Goal: Transaction & Acquisition: Obtain resource

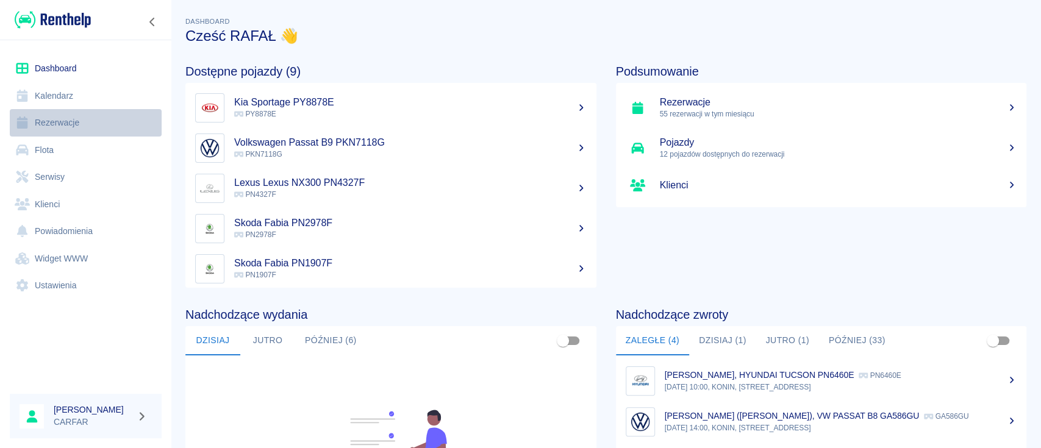
click at [68, 121] on link "Rezerwacje" at bounding box center [86, 122] width 152 height 27
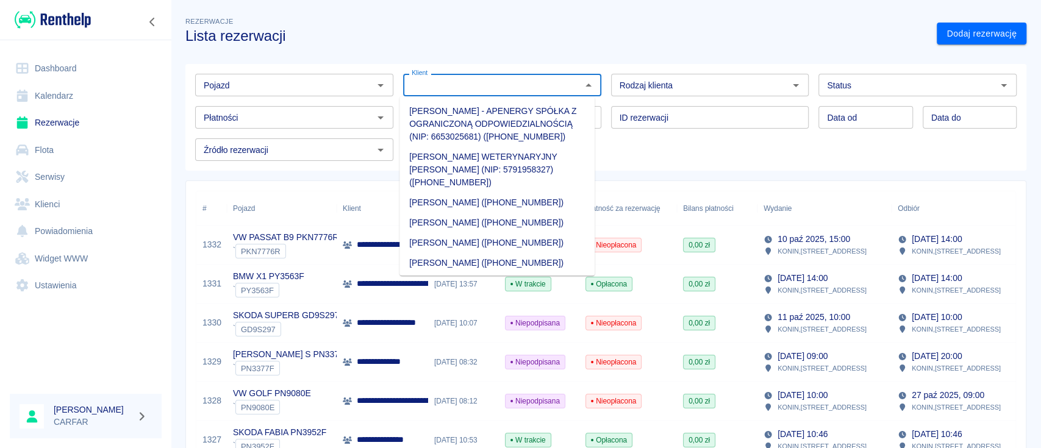
click at [443, 90] on input "Klient" at bounding box center [492, 84] width 171 height 15
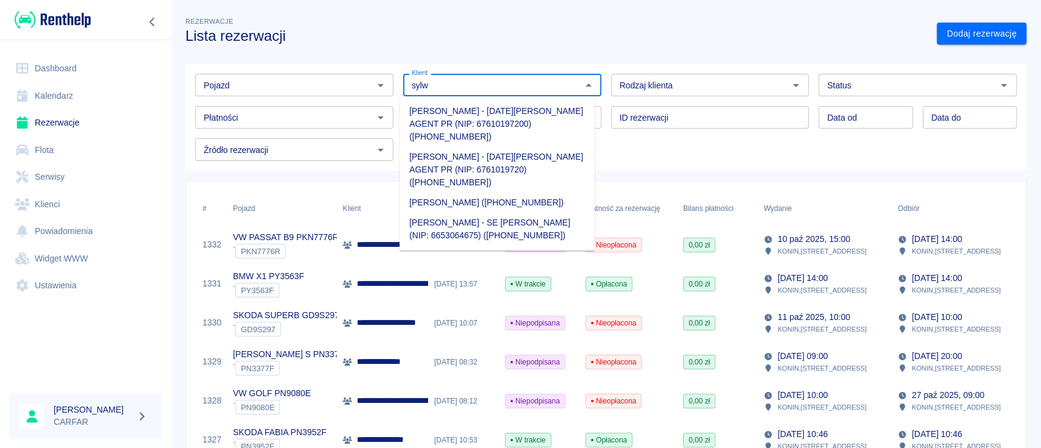
click at [517, 232] on li "[PERSON_NAME] - SE [PERSON_NAME] (NIP: 6653064675) ([PHONE_NUMBER])" at bounding box center [497, 229] width 195 height 33
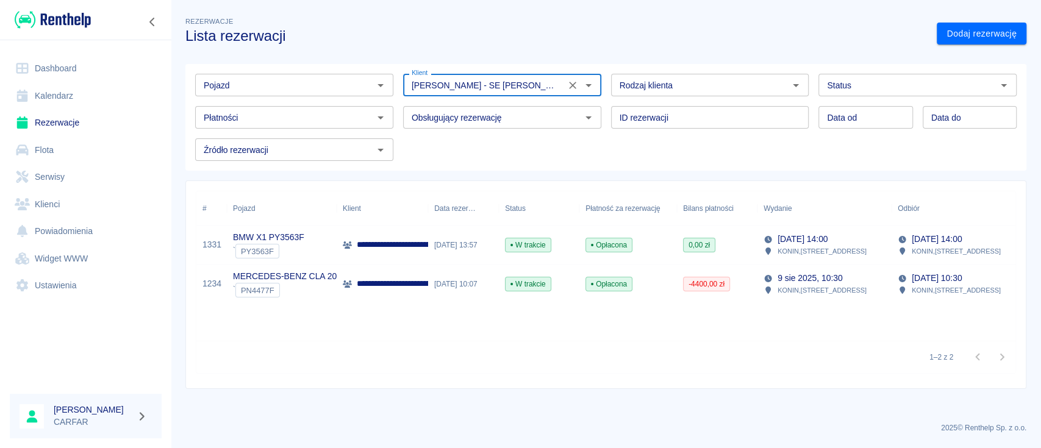
type input "[PERSON_NAME] - SE [PERSON_NAME] (NIP: 6653064675) ([PHONE_NUMBER])"
click at [367, 282] on p "**********" at bounding box center [411, 284] width 108 height 13
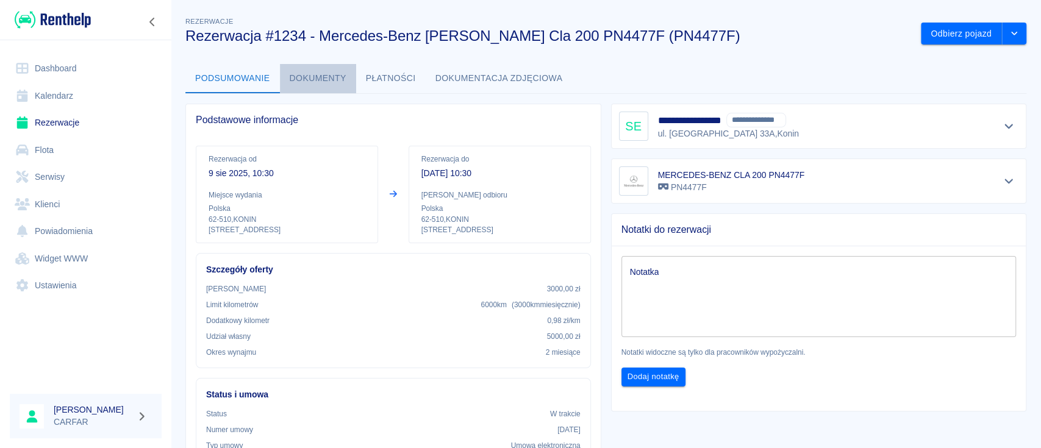
drag, startPoint x: 293, startPoint y: 79, endPoint x: 300, endPoint y: 81, distance: 7.4
click at [293, 78] on button "Dokumenty" at bounding box center [318, 78] width 76 height 29
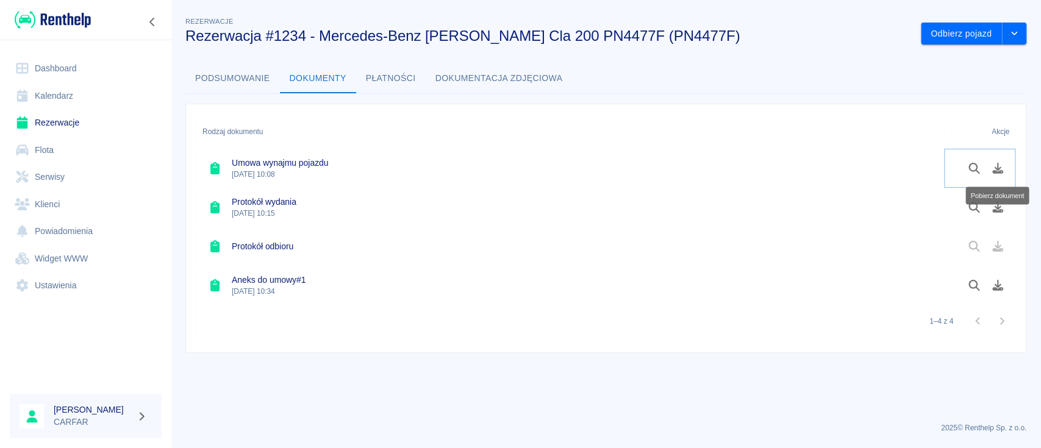
click at [996, 167] on icon "Pobierz dokument" at bounding box center [998, 168] width 14 height 11
click at [996, 168] on icon "Pobierz dokument" at bounding box center [998, 168] width 11 height 11
click at [43, 17] on img at bounding box center [53, 20] width 76 height 20
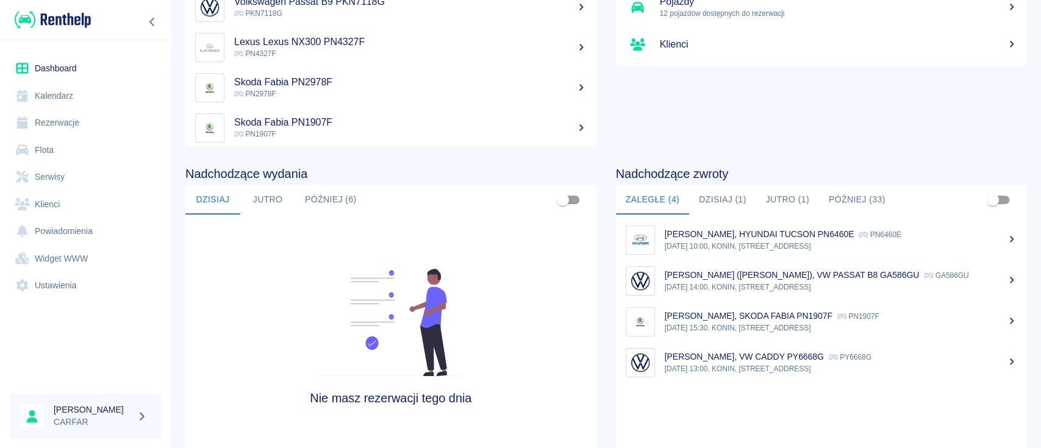
scroll to position [162, 0]
